Goal: Task Accomplishment & Management: Manage account settings

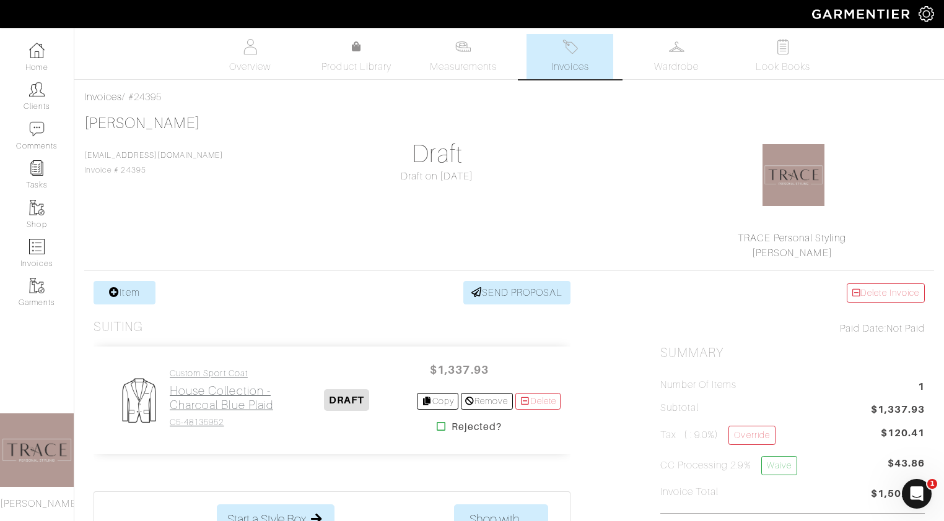
click at [179, 405] on h2 "House Collection - Charcoal Blue Plaid" at bounding box center [223, 398] width 106 height 28
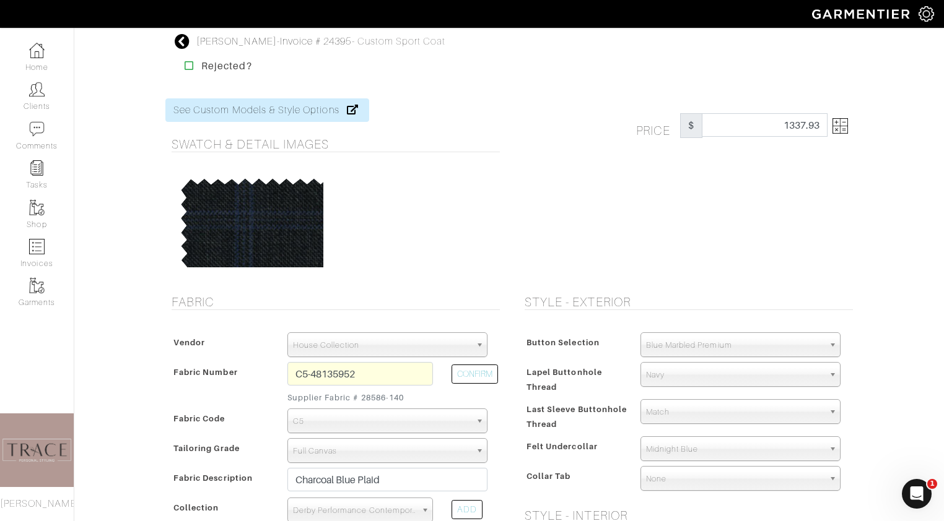
click at [838, 122] on img at bounding box center [839, 125] width 15 height 15
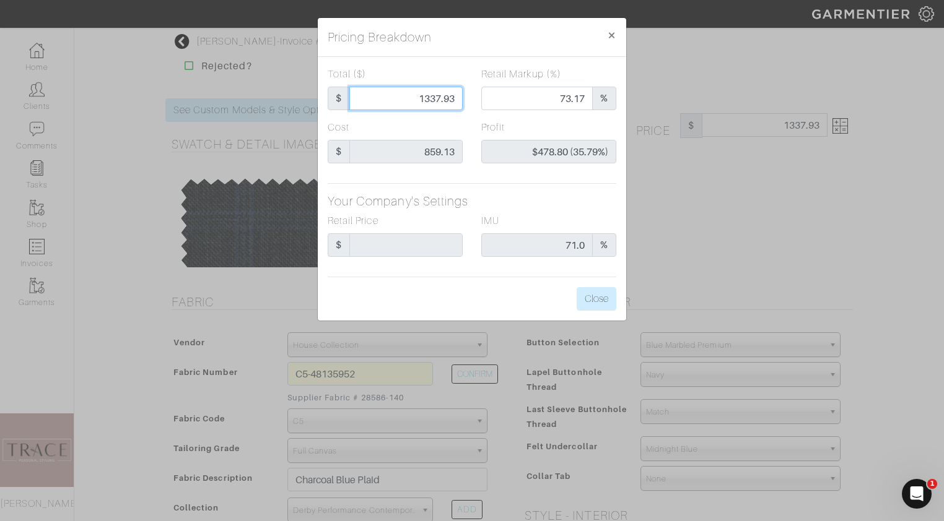
click at [454, 98] on input "1337.93" at bounding box center [405, 99] width 113 height 24
type input "1337.93\"
type input "1337.93"
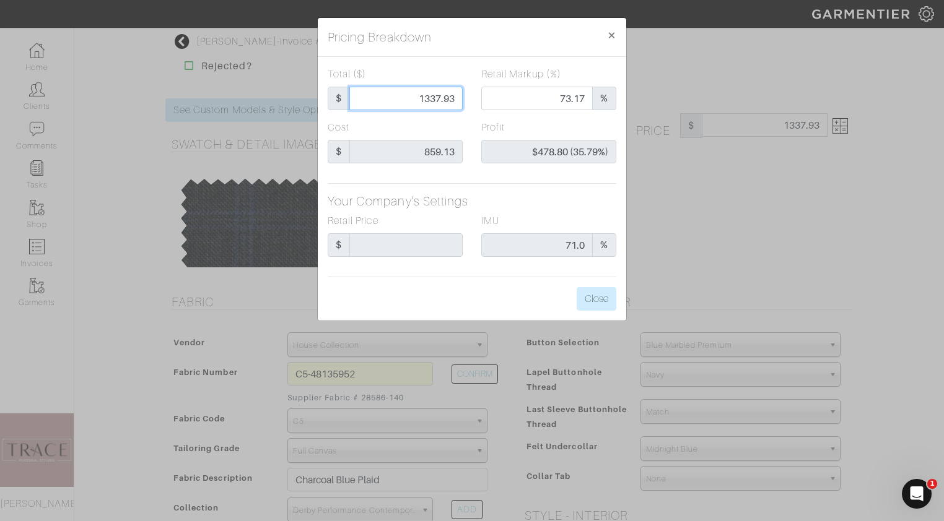
type input "1337.9"
type input "$478.77 (35.79%)"
type input "1337."
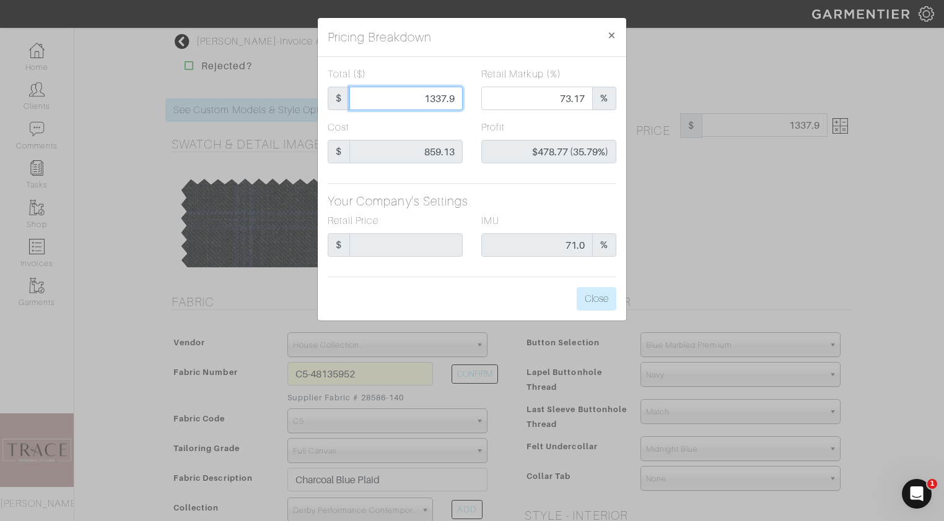
type input "73.15"
type input "$477.87 (35.74%)"
type input "1337"
type input "133"
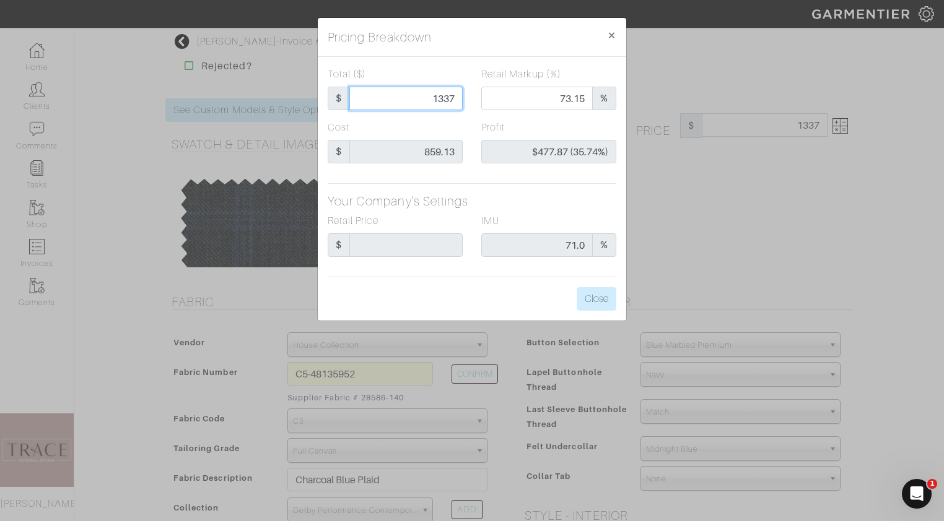
type input "133"
type input "0.00"
type input "-$726.13 (-545.96%)"
type input "1338"
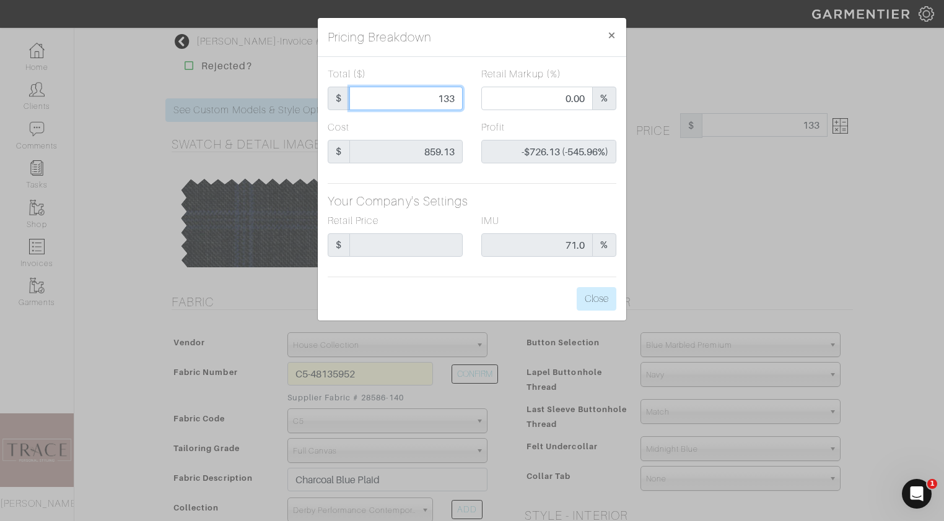
type input "73.17"
type input "$478.87 (35.79%)"
type input "1338"
type input "1338.00"
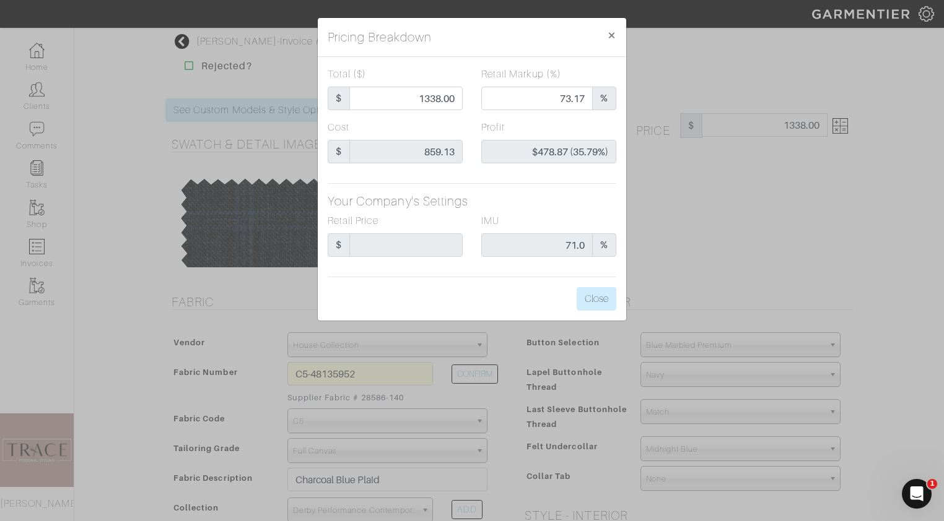
click at [446, 71] on div "Total ($) $ 1338.00" at bounding box center [395, 88] width 135 height 43
click at [602, 303] on button "Close" at bounding box center [596, 299] width 40 height 24
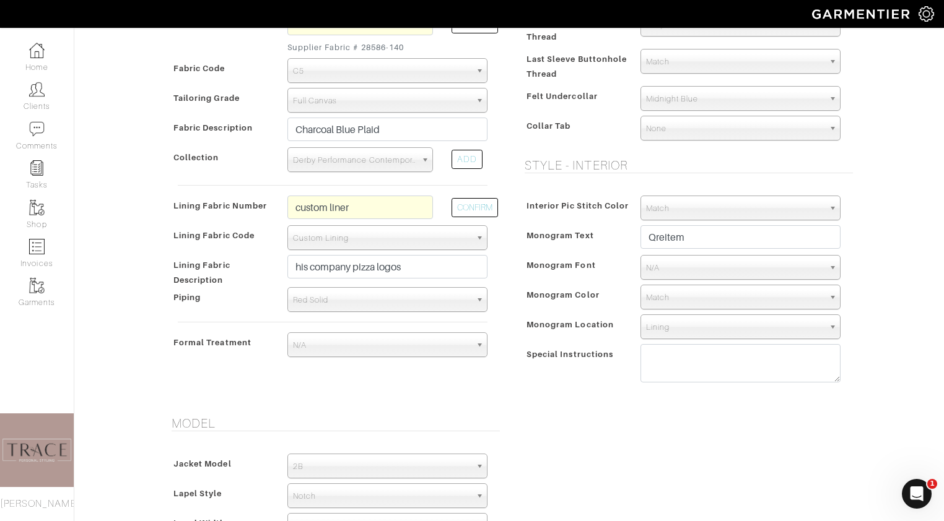
scroll to position [284, 0]
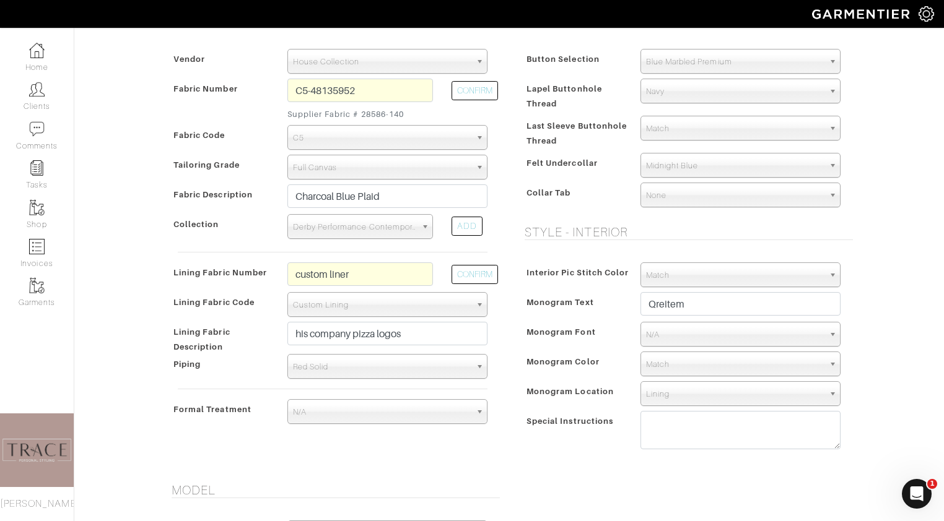
click at [697, 274] on span "Match" at bounding box center [735, 275] width 178 height 25
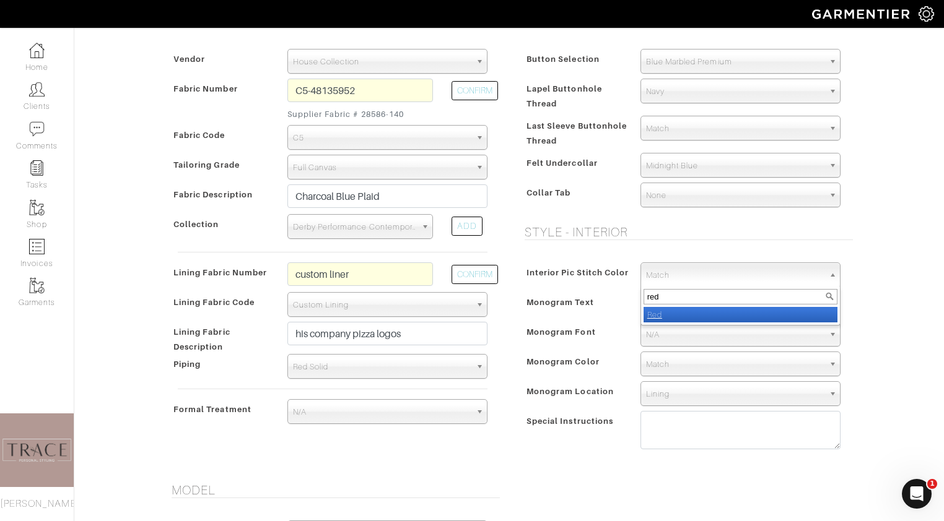
type input "red"
click at [684, 311] on li "Red" at bounding box center [740, 314] width 194 height 15
select select "32"
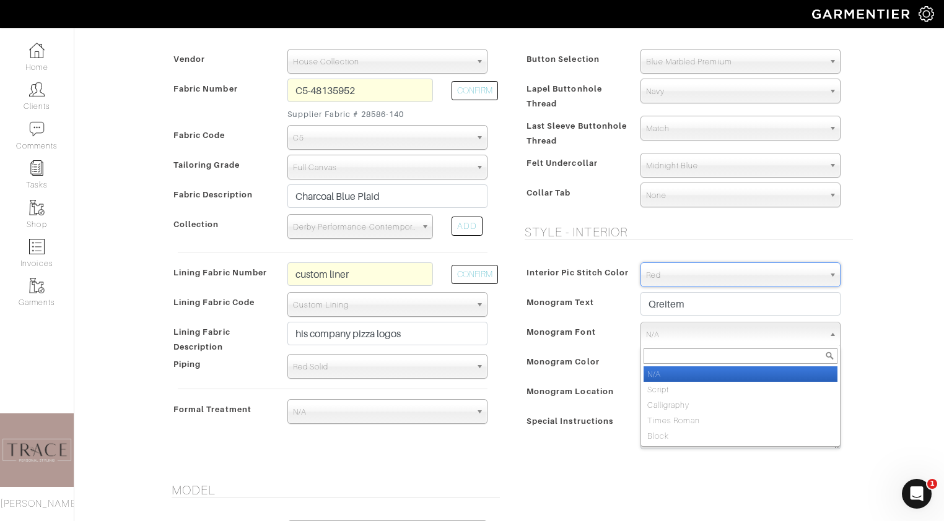
click at [676, 334] on span "N/A" at bounding box center [735, 335] width 178 height 25
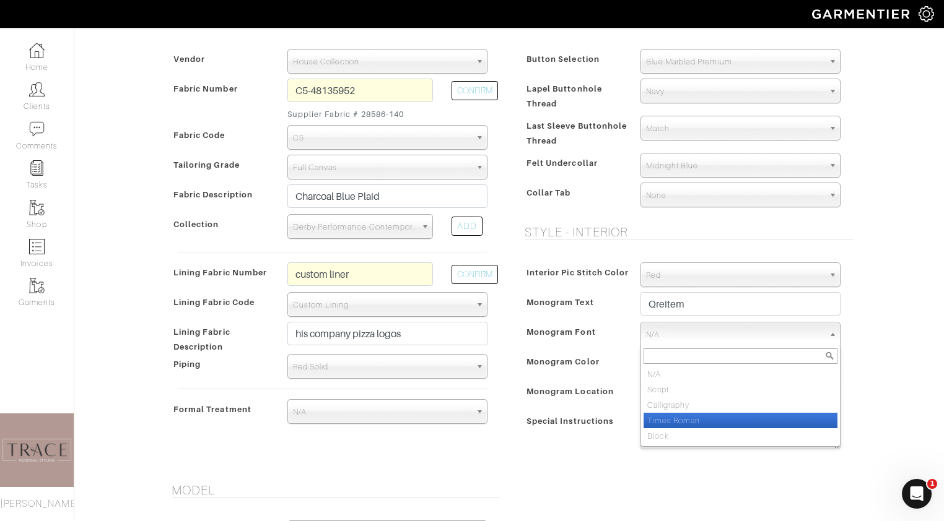
click at [660, 422] on li "Times Roman" at bounding box center [740, 420] width 194 height 15
select select "Times Roman"
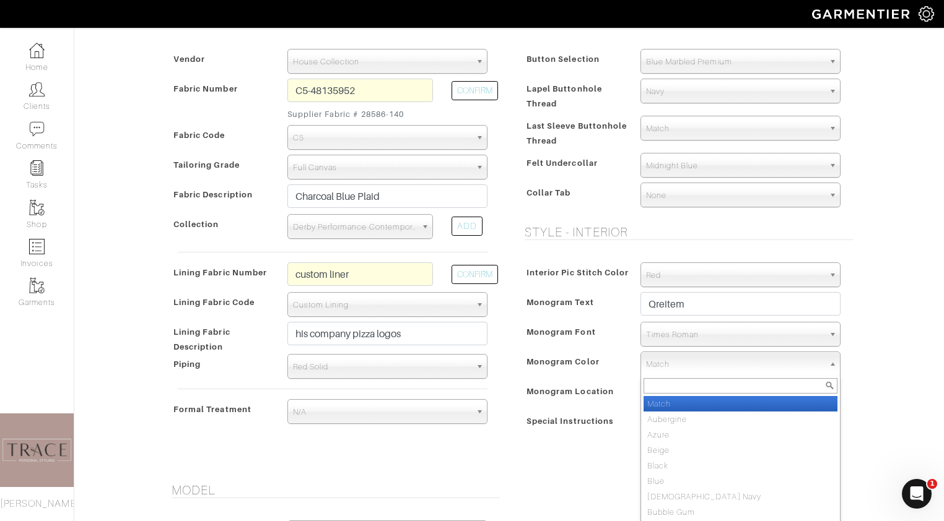
click at [662, 368] on span "Match" at bounding box center [735, 364] width 178 height 25
type input "red"
click at [666, 403] on li "Red" at bounding box center [740, 403] width 194 height 15
select select "32"
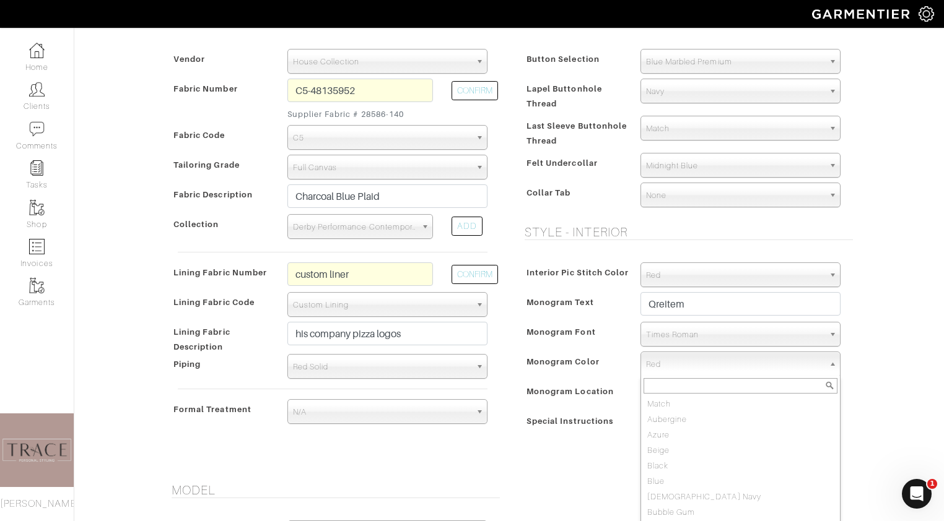
scroll to position [672, 0]
click at [673, 362] on span "Red" at bounding box center [735, 364] width 178 height 25
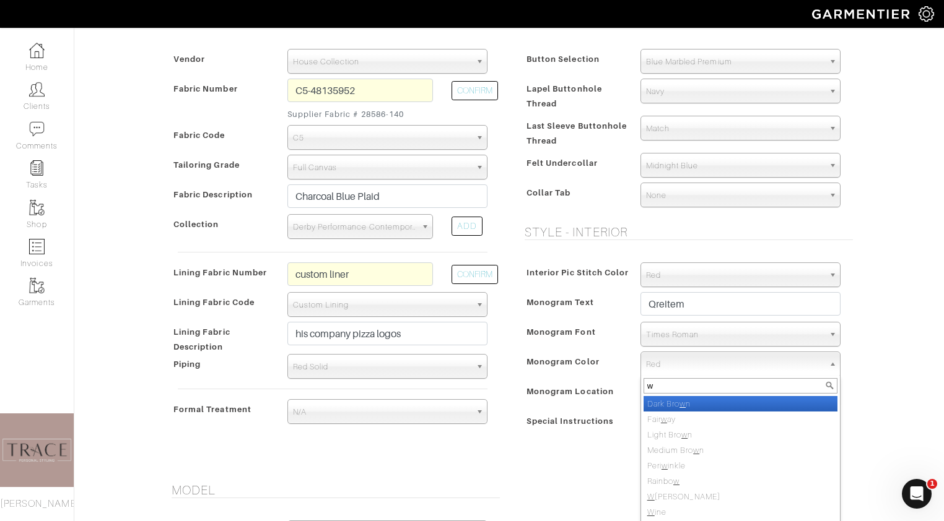
scroll to position [0, 0]
type input "white"
click at [672, 407] on li "White" at bounding box center [740, 403] width 194 height 15
select select "1"
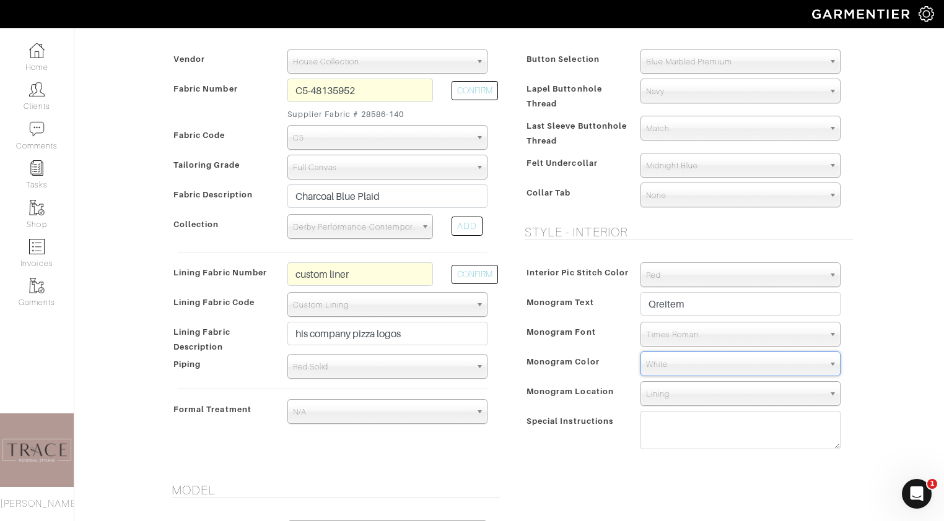
click at [745, 121] on span "Match" at bounding box center [735, 128] width 178 height 25
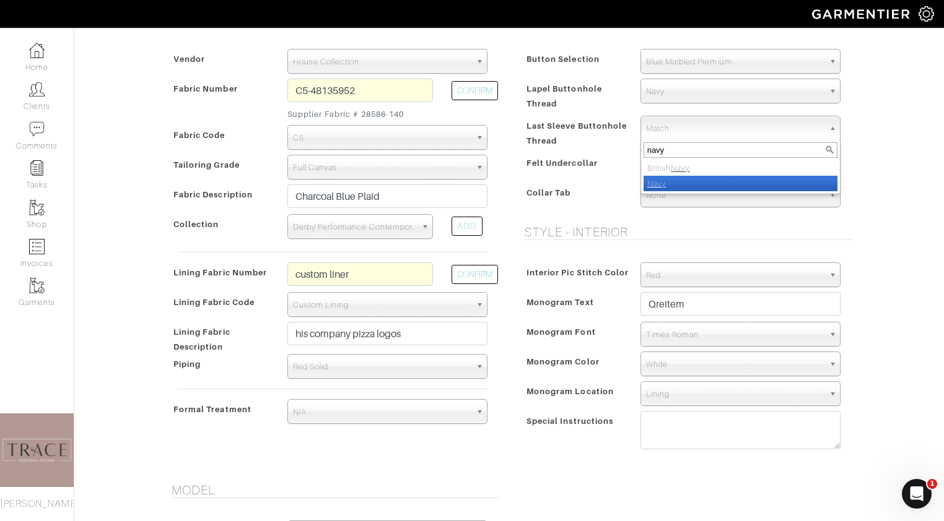
type input "navy"
click at [727, 180] on li "Navy" at bounding box center [740, 183] width 194 height 15
select select "8"
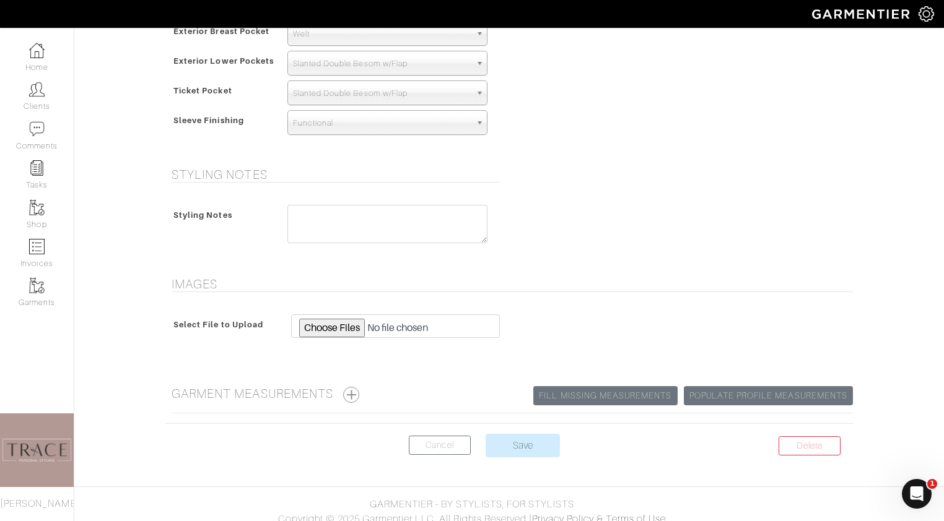
scroll to position [882, 0]
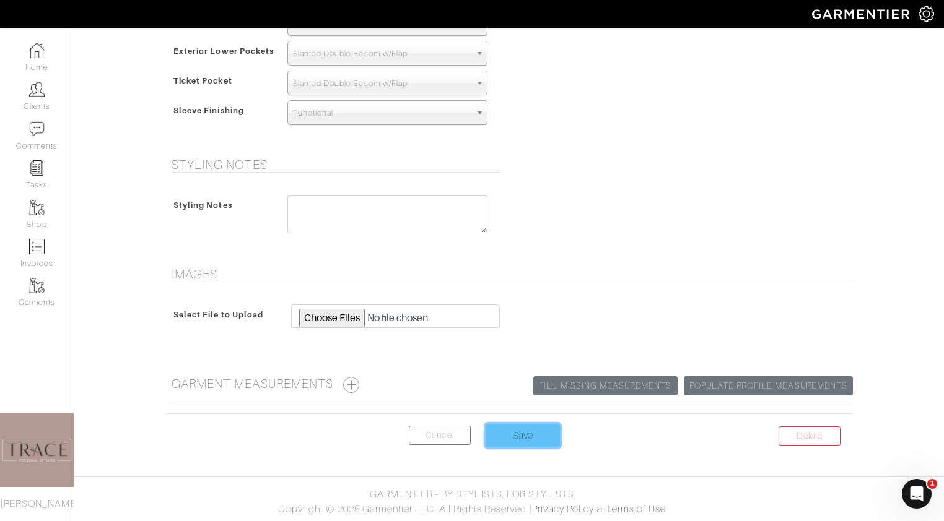
click at [537, 435] on input "Save" at bounding box center [522, 436] width 74 height 24
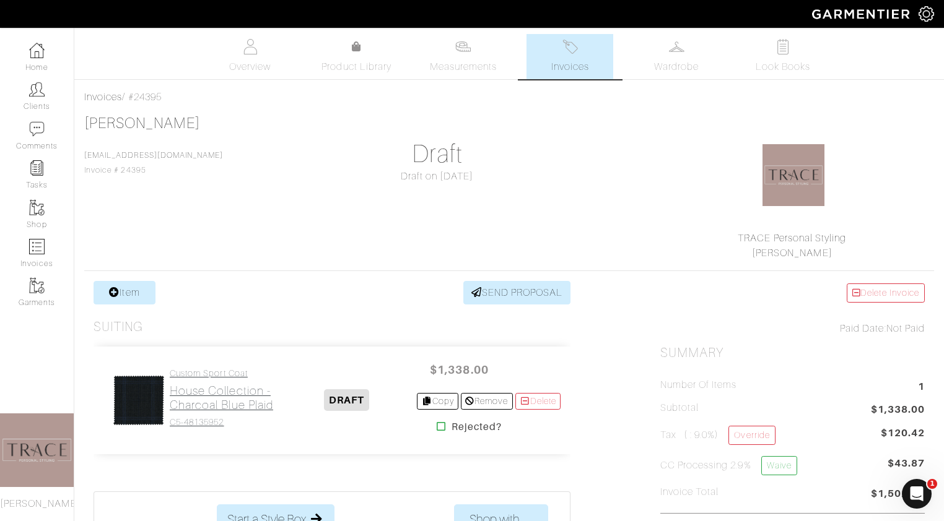
click at [215, 401] on h2 "House Collection - Charcoal Blue Plaid" at bounding box center [223, 398] width 106 height 28
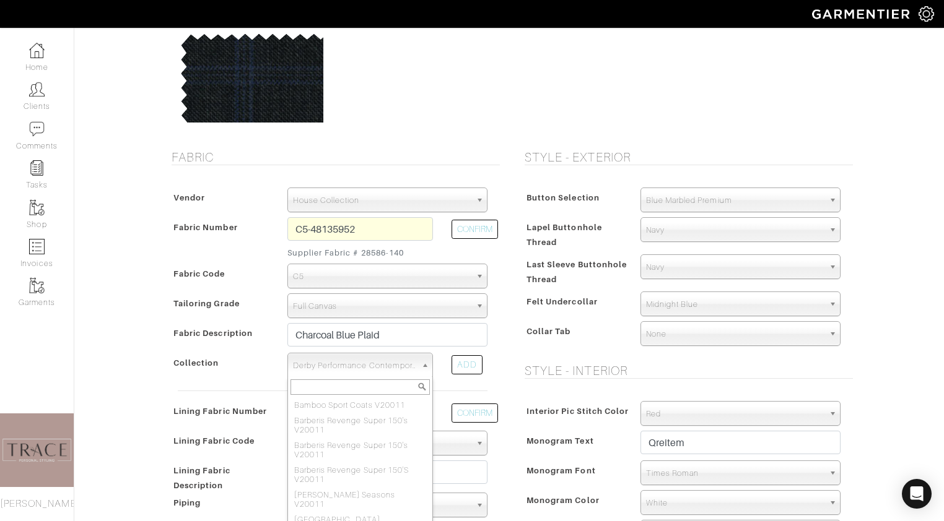
scroll to position [368, 0]
click at [409, 368] on span "Derby Performance Contemporary Suitings v20011" at bounding box center [354, 366] width 123 height 25
click at [386, 416] on li "Derby Encore V24011" at bounding box center [359, 423] width 139 height 15
select select "878"
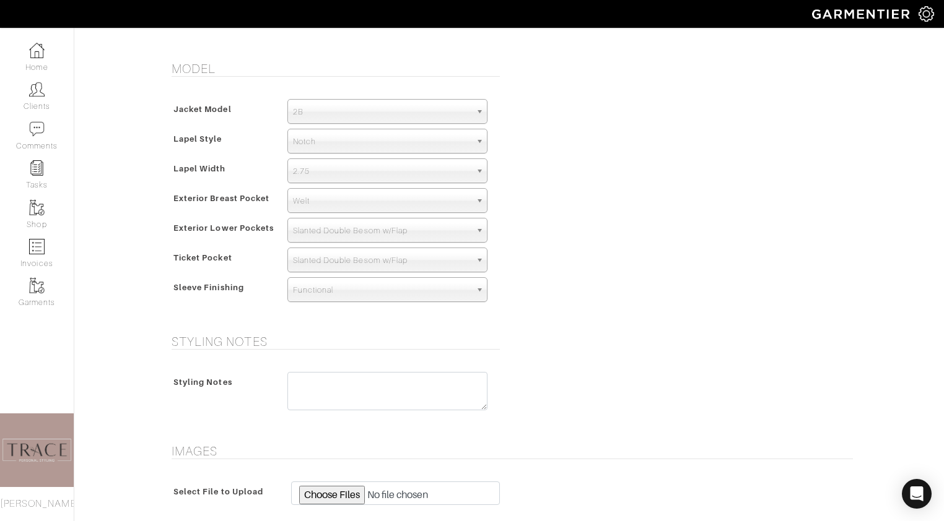
scroll to position [882, 0]
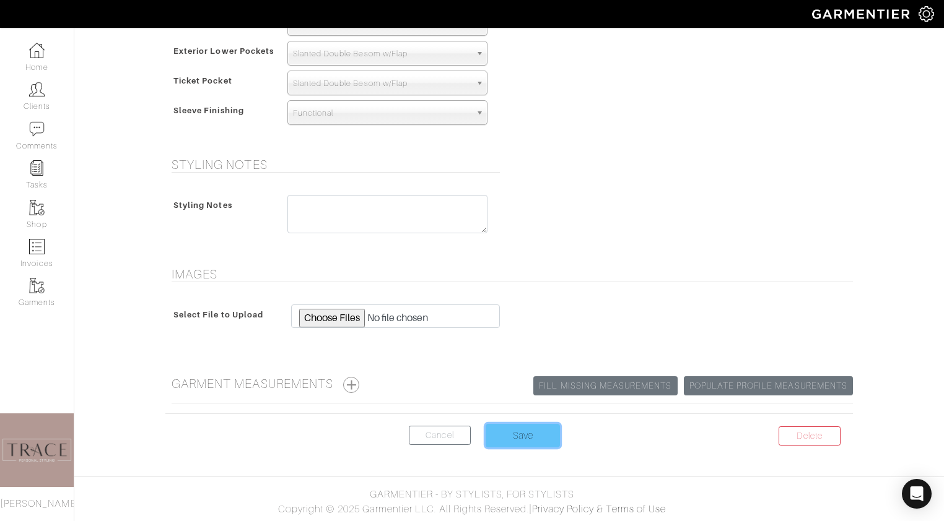
click at [513, 428] on input "Save" at bounding box center [522, 436] width 74 height 24
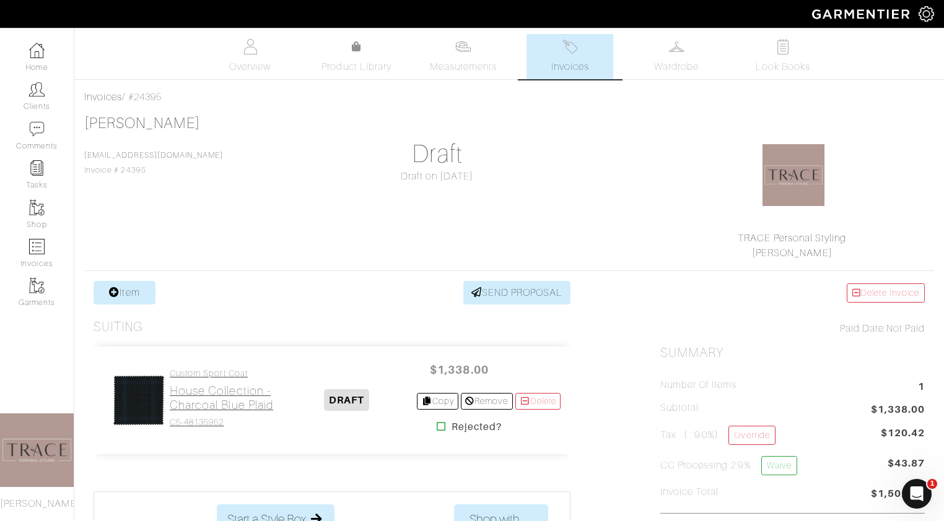
click at [192, 410] on h2 "House Collection - Charcoal Blue Plaid" at bounding box center [223, 398] width 106 height 28
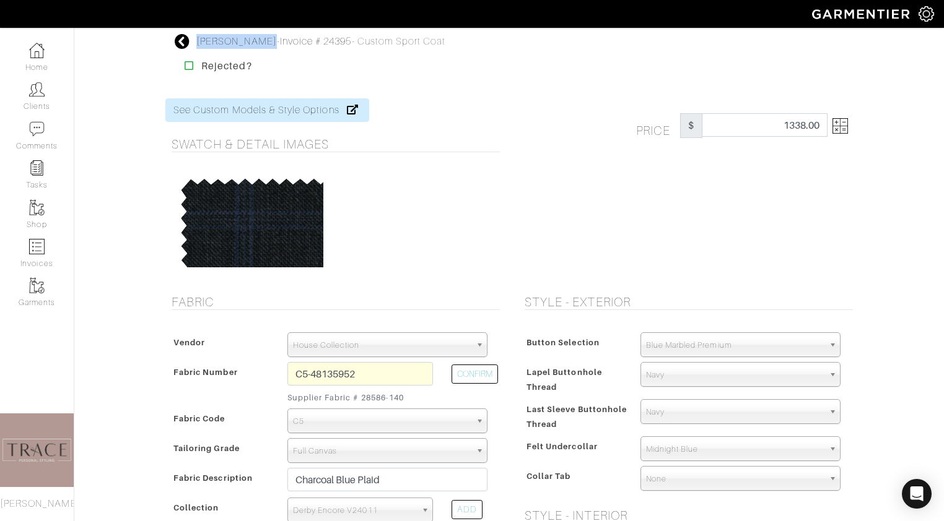
click at [186, 42] on icon at bounding box center [182, 41] width 15 height 15
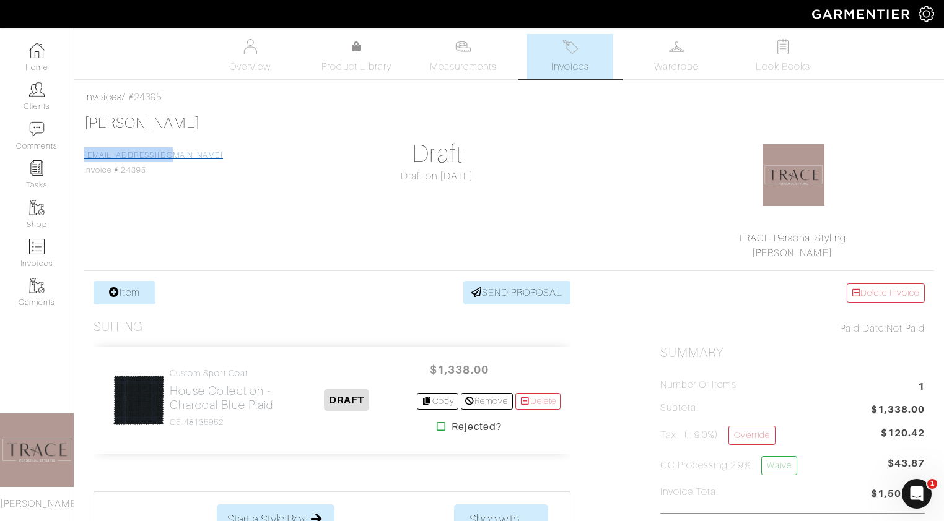
copy link "[EMAIL_ADDRESS][DOMAIN_NAME]"
click at [149, 175] on div "Fouad Qreitem fqreitem@gmail.com Invoice # 24395" at bounding box center [153, 146] width 139 height 63
drag, startPoint x: 149, startPoint y: 173, endPoint x: 119, endPoint y: 173, distance: 30.3
click at [119, 173] on div "Fouad Qreitem fqreitem@gmail.com Invoice # 24395" at bounding box center [153, 146] width 139 height 63
copy span "24395"
